Goal: Information Seeking & Learning: Learn about a topic

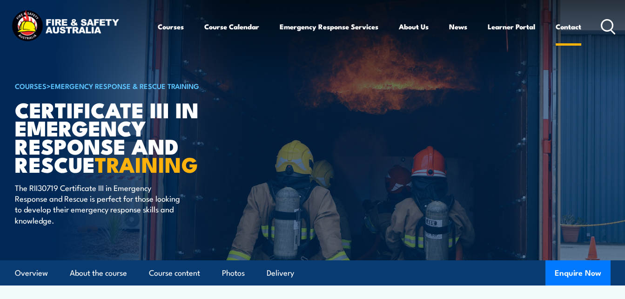
click at [566, 27] on link "Contact" at bounding box center [569, 26] width 26 height 22
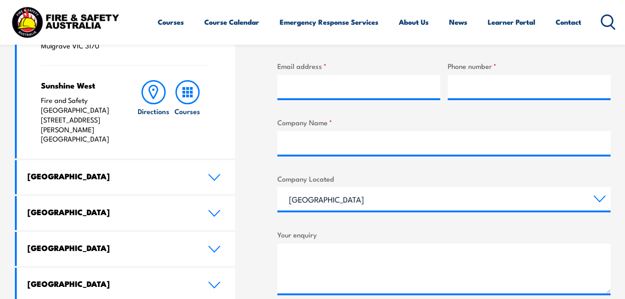
scroll to position [443, 0]
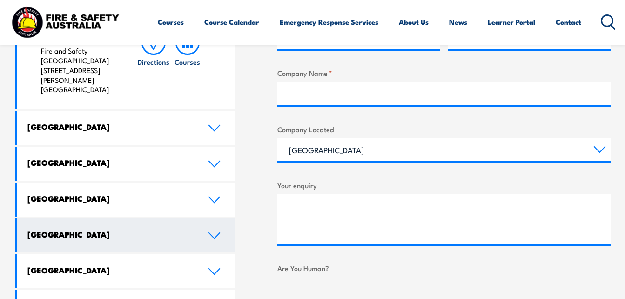
click at [214, 232] on icon at bounding box center [214, 235] width 13 height 7
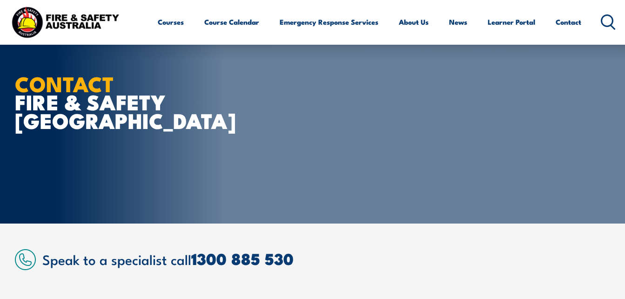
scroll to position [13, 0]
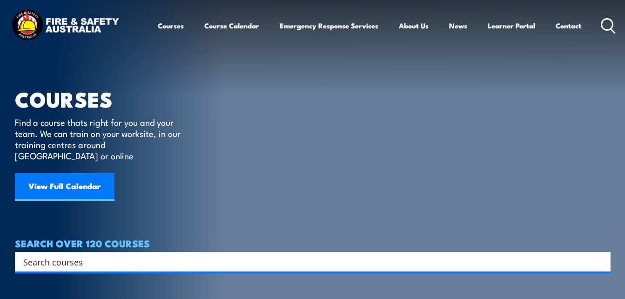
click at [170, 29] on link "Courses" at bounding box center [171, 25] width 26 height 22
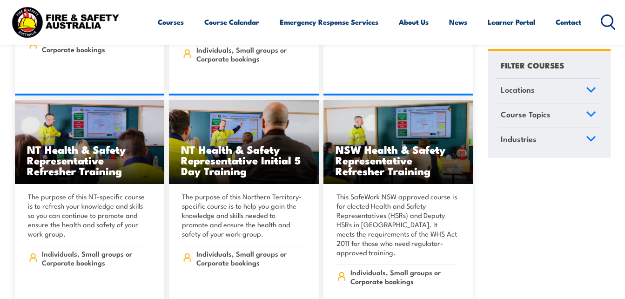
scroll to position [4453, 0]
